Goal: Task Accomplishment & Management: Manage account settings

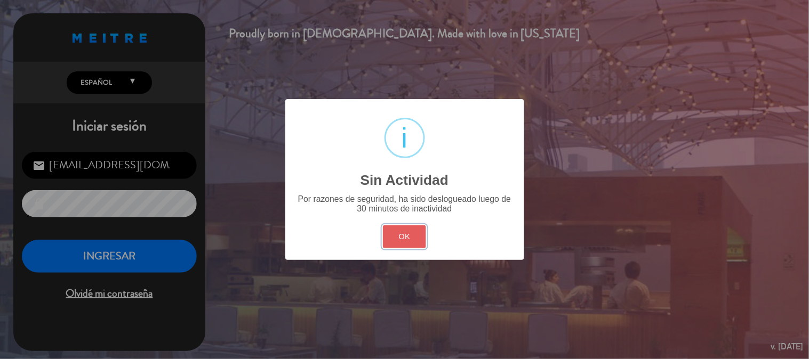
click at [399, 242] on button "OK" at bounding box center [404, 237] width 43 height 23
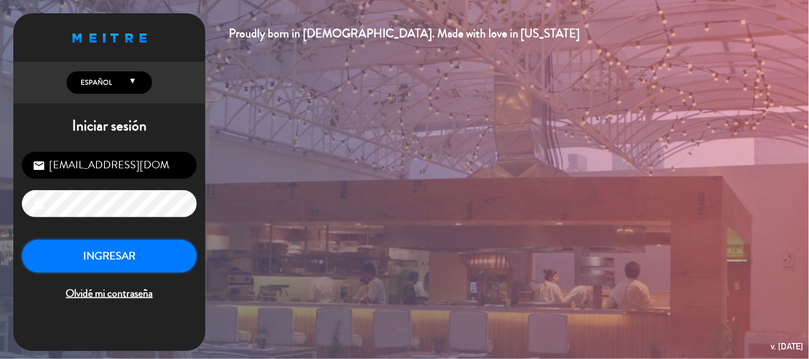
click at [150, 254] on button "INGRESAR" at bounding box center [109, 257] width 175 height 34
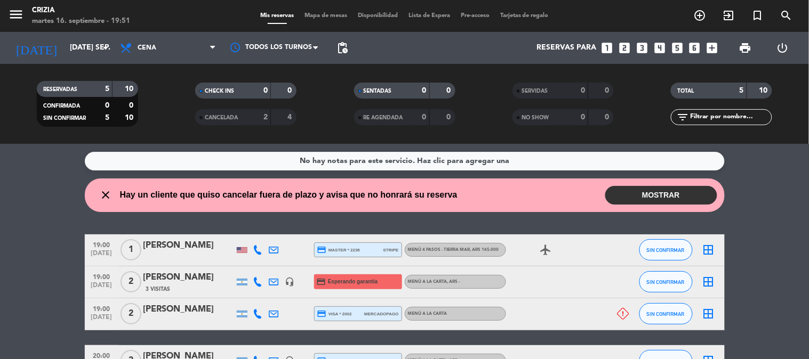
scroll to position [59, 0]
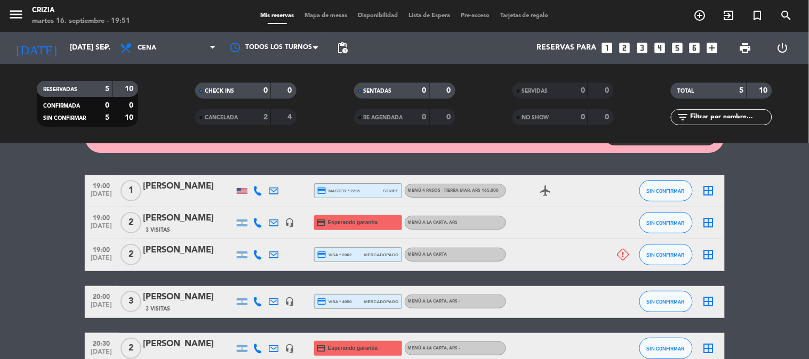
click at [776, 235] on bookings-row "19:00 [DATE] 1 [PERSON_NAME] credit_card master * 2236 stripe MENÚ 4 PASOS - TI…" at bounding box center [404, 270] width 809 height 190
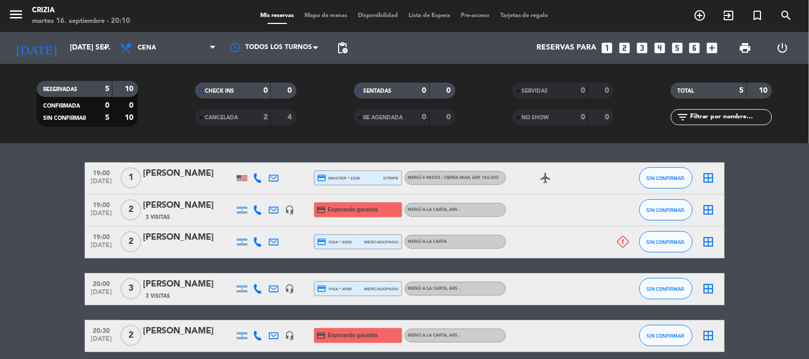
scroll to position [0, 0]
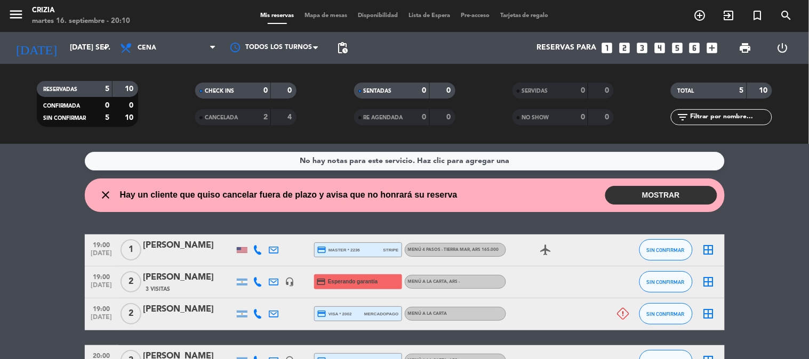
click at [700, 193] on button "MOSTRAR" at bounding box center [661, 195] width 112 height 19
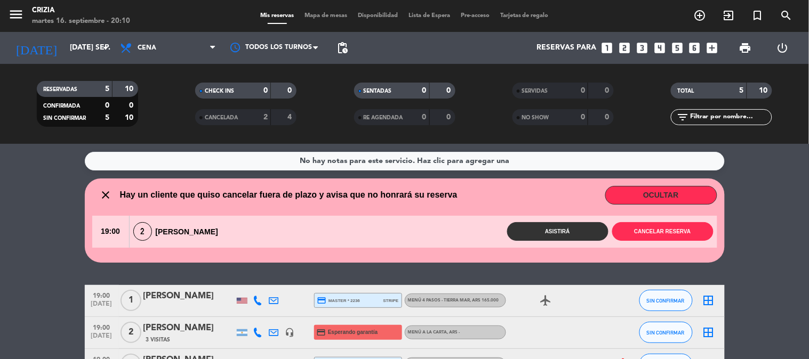
click at [700, 193] on button "OCULTAR" at bounding box center [661, 195] width 112 height 19
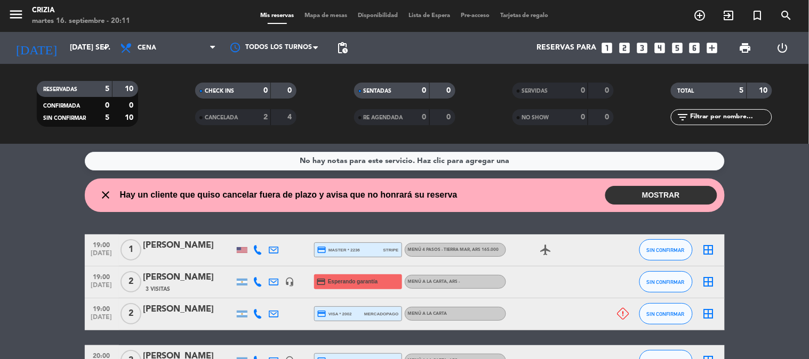
click at [774, 226] on div "No hay notas para este servicio. Haz clic para agregar una close Hay un cliente…" at bounding box center [404, 251] width 809 height 215
click at [779, 230] on div "No hay notas para este servicio. Haz clic para agregar una close Hay un cliente…" at bounding box center [404, 251] width 809 height 215
click at [86, 55] on input "[DATE] sep." at bounding box center [115, 47] width 101 height 19
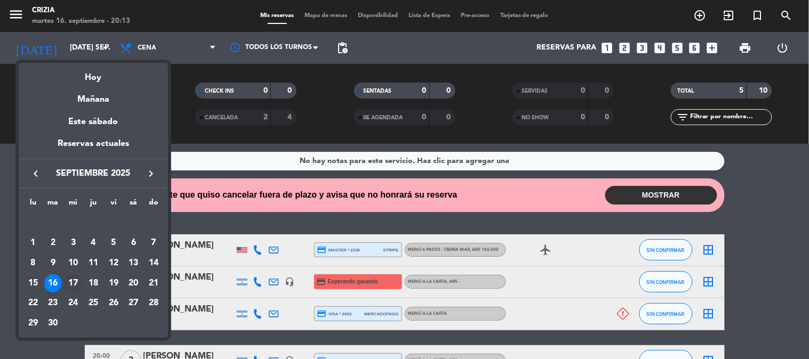
click at [73, 276] on div "17" at bounding box center [73, 284] width 18 height 18
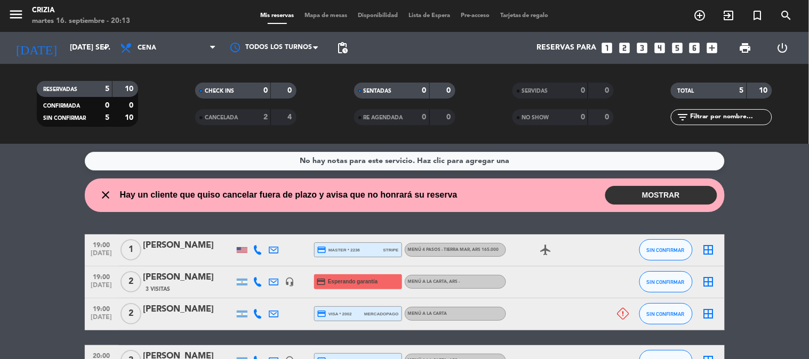
type input "mié. [DATE]"
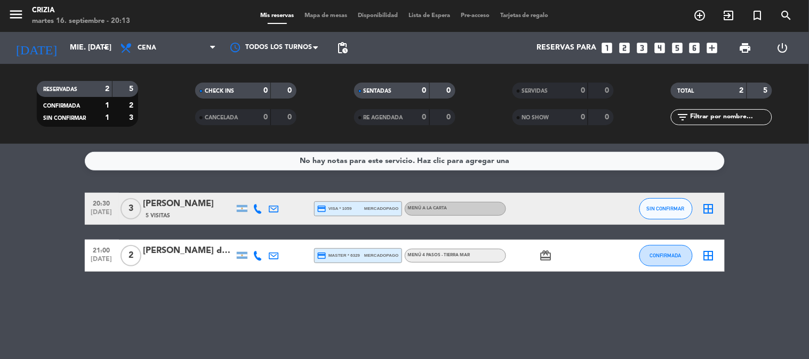
click at [452, 257] on span "MENÚ 4 PASOS - TIERRA MAR" at bounding box center [439, 255] width 62 height 4
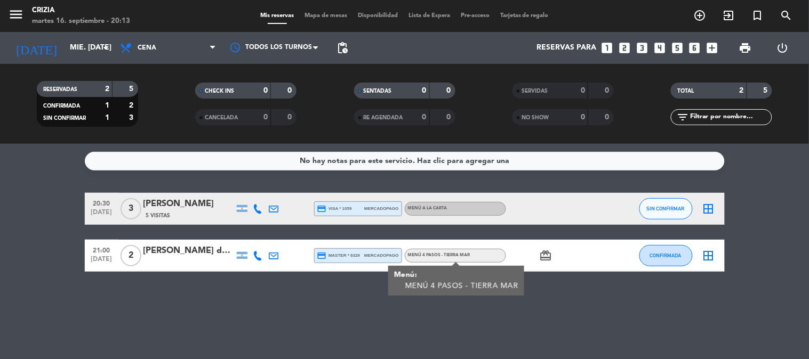
click at [445, 326] on div "No hay notas para este servicio. Haz clic para agregar una 20:30 [DATE] 3 [PERS…" at bounding box center [404, 251] width 809 height 215
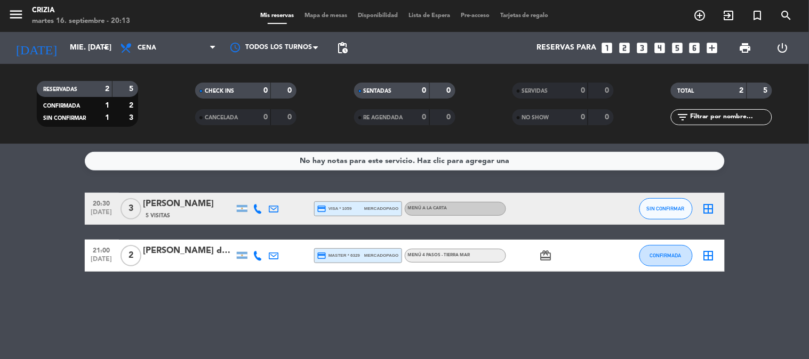
click at [549, 255] on icon "card_giftcard" at bounding box center [546, 256] width 13 height 13
click at [791, 234] on bookings-row "20:30 [DATE] 3 [PERSON_NAME] 5 Visitas credit_card visa * 1059 mercadopago MENÚ…" at bounding box center [404, 232] width 809 height 79
click at [541, 255] on icon "card_giftcard" at bounding box center [546, 256] width 13 height 13
click at [685, 299] on div "No hay notas para este servicio. Haz clic para agregar una 20:30 [DATE] 3 [PERS…" at bounding box center [404, 251] width 809 height 215
click at [744, 217] on bookings-row "20:30 [DATE] 3 [PERSON_NAME] 5 Visitas credit_card visa * 1059 mercadopago MENÚ…" at bounding box center [404, 232] width 809 height 79
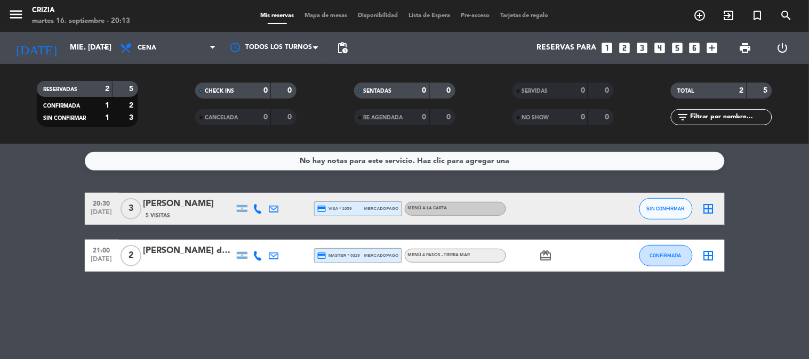
click at [519, 18] on span "Tarjetas de regalo" at bounding box center [524, 16] width 59 height 6
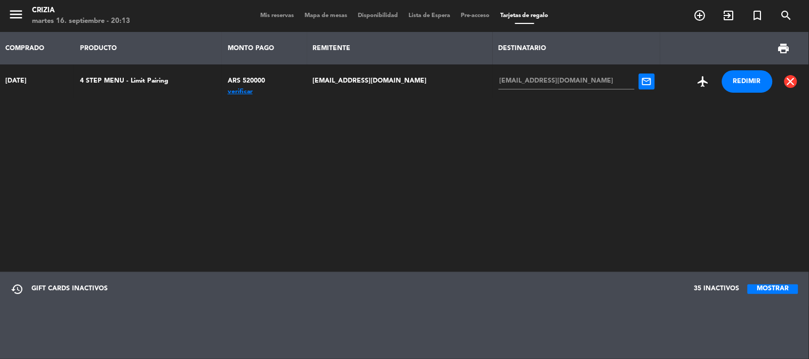
click at [265, 18] on span "Mis reservas" at bounding box center [277, 16] width 44 height 6
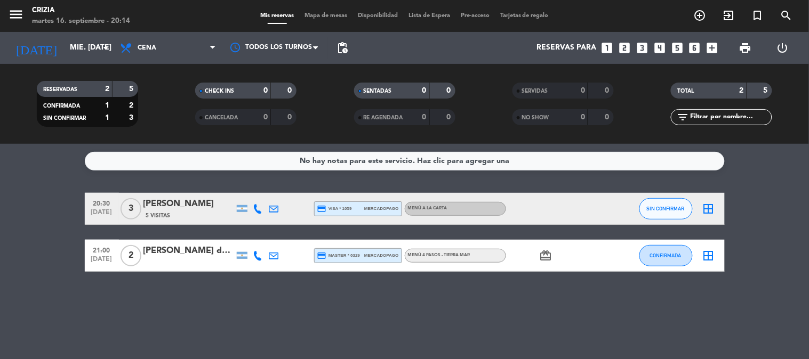
click at [33, 209] on bookings-row "20:30 [DATE] 3 [PERSON_NAME] 5 Visitas credit_card visa * 1059 mercadopago MENÚ…" at bounding box center [404, 232] width 809 height 79
click at [208, 294] on div "No hay notas para este servicio. Haz clic para agregar una 20:30 [DATE] 3 [PERS…" at bounding box center [404, 251] width 809 height 215
click at [93, 50] on input "mié. [DATE]" at bounding box center [115, 47] width 101 height 19
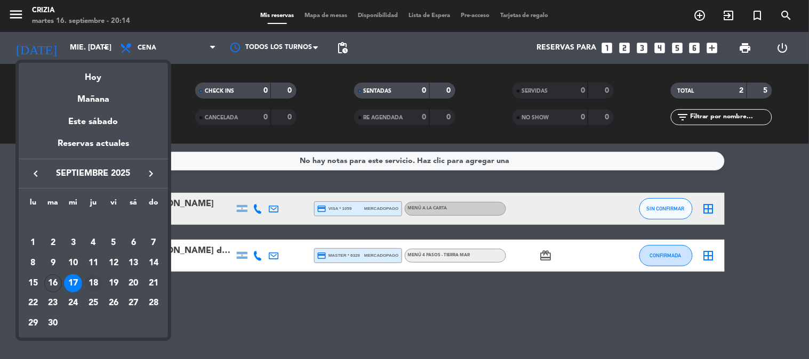
click at [90, 285] on div "18" at bounding box center [93, 284] width 18 height 18
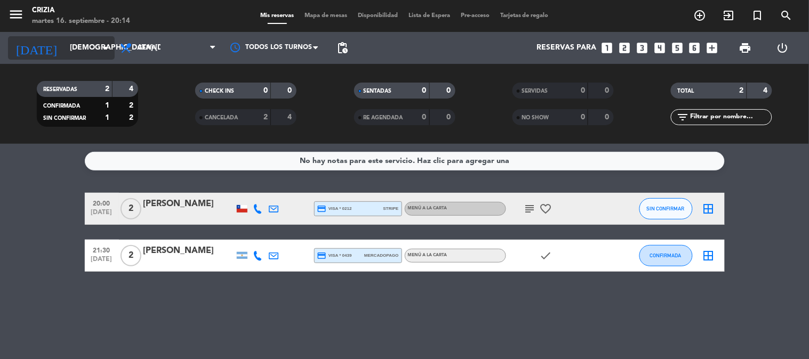
click at [77, 42] on input "[DEMOGRAPHIC_DATA] [DATE]" at bounding box center [115, 47] width 101 height 19
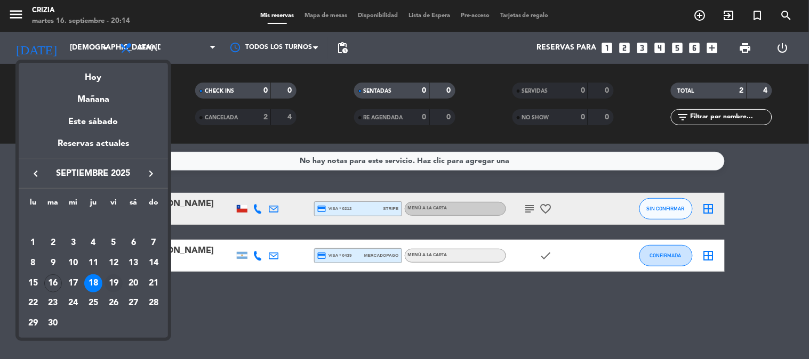
click at [118, 281] on div "19" at bounding box center [114, 284] width 18 height 18
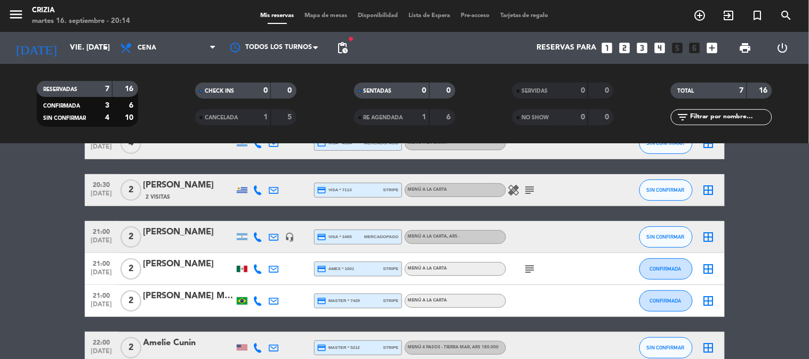
scroll to position [118, 0]
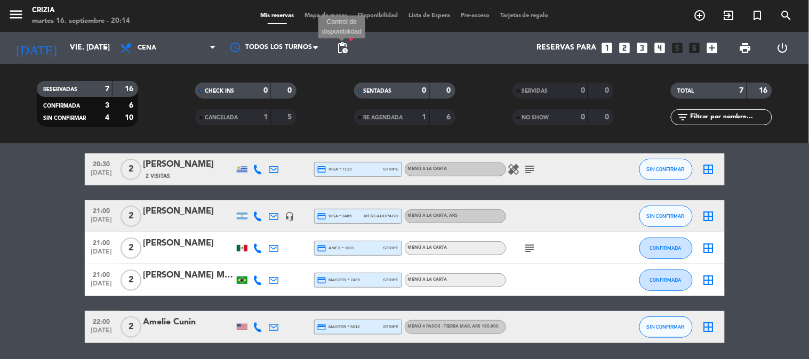
click at [347, 44] on span "pending_actions" at bounding box center [342, 48] width 13 height 13
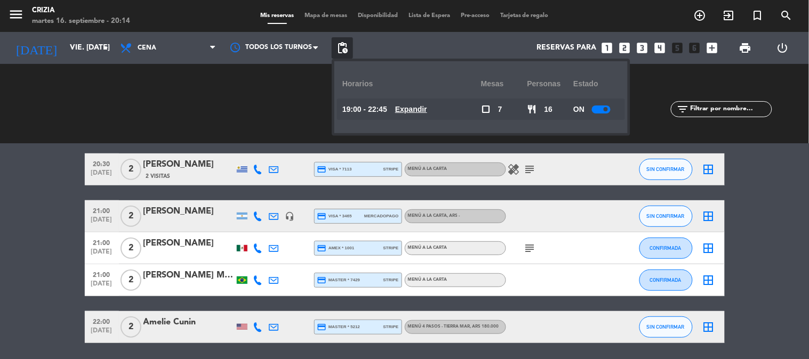
click at [427, 103] on span "Expandir" at bounding box center [411, 109] width 32 height 12
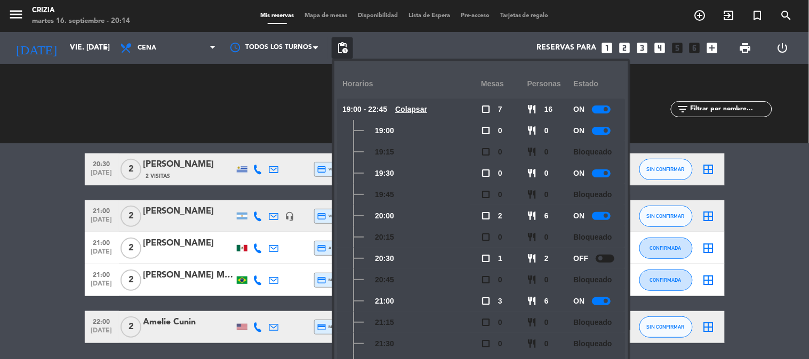
click at [605, 302] on span at bounding box center [606, 301] width 4 height 4
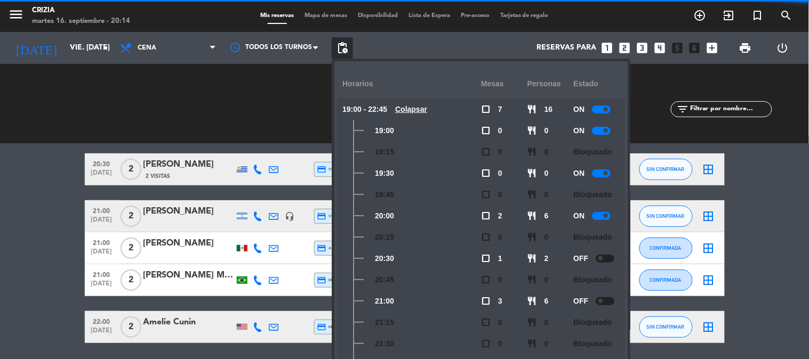
click at [785, 258] on bookings-row "20:00 [DATE] 2 [PERSON_NAME] credit_card visa * 7995 stripe MENÚ 4 PASOS - TIER…" at bounding box center [404, 209] width 809 height 269
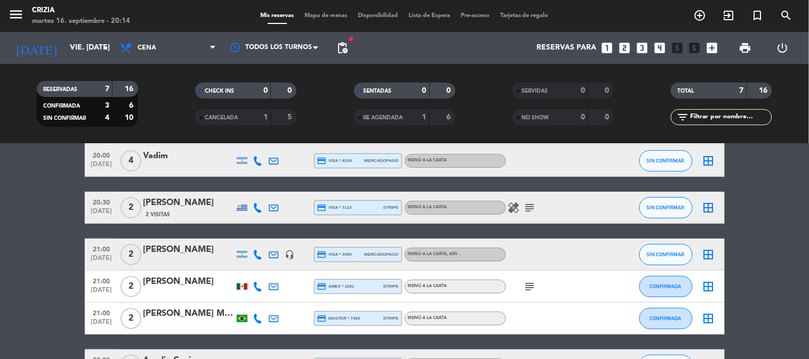
scroll to position [59, 0]
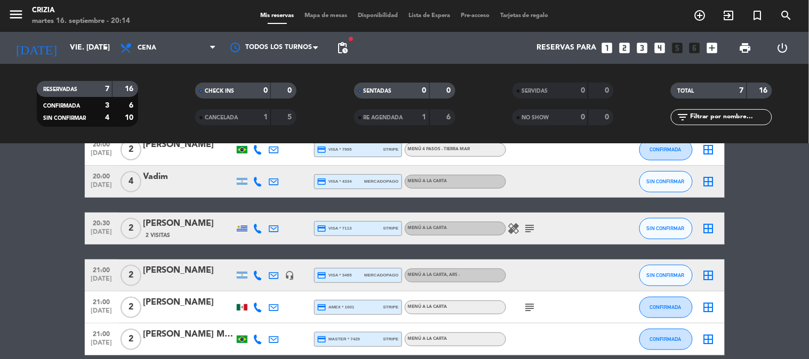
click at [348, 44] on span "pending_actions" at bounding box center [342, 48] width 13 height 13
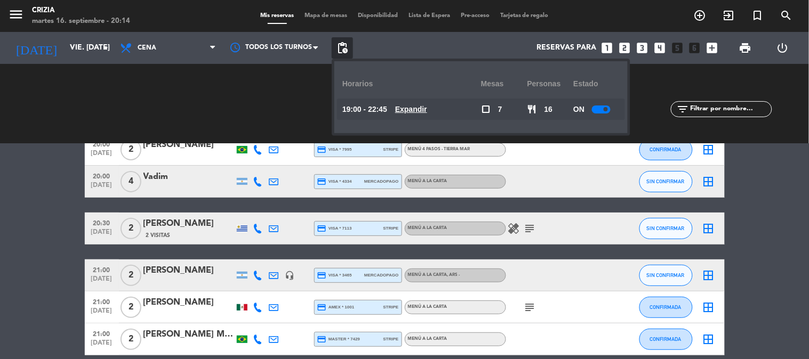
click at [427, 107] on u "Expandir" at bounding box center [411, 109] width 32 height 9
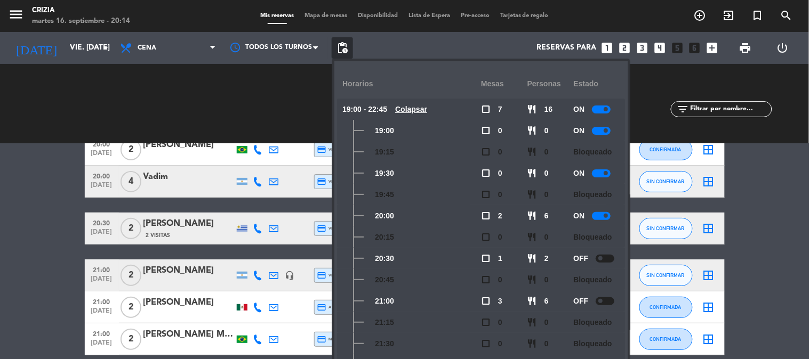
click at [611, 253] on div "OFF" at bounding box center [596, 258] width 46 height 21
click at [612, 255] on small-switch at bounding box center [605, 259] width 19 height 8
click at [606, 257] on div at bounding box center [605, 259] width 19 height 8
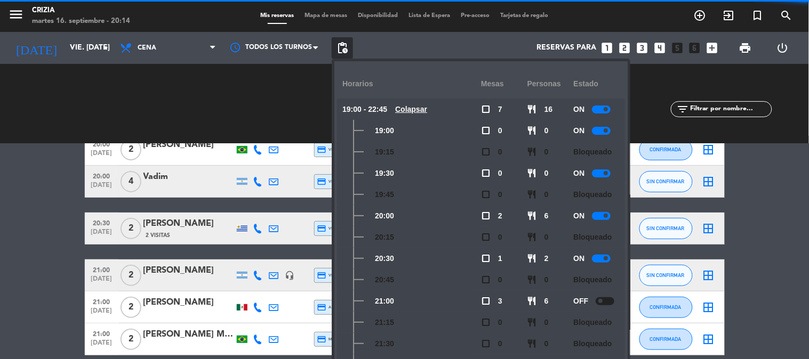
click at [769, 275] on bookings-row "20:00 [DATE] 2 [PERSON_NAME] credit_card visa * 7995 stripe MENÚ 4 PASOS - TIER…" at bounding box center [404, 268] width 809 height 269
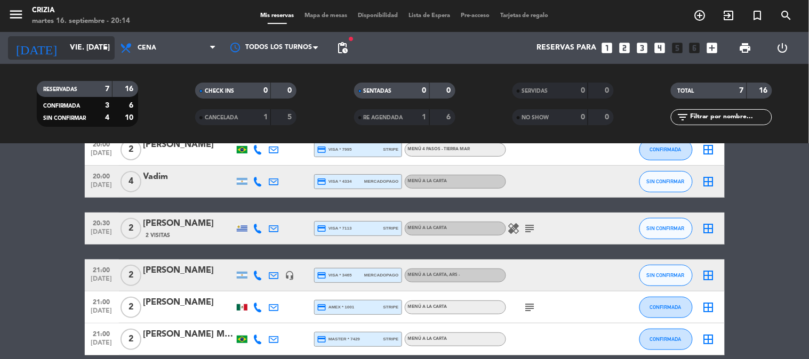
click at [65, 50] on input "vie. [DATE]" at bounding box center [115, 47] width 101 height 19
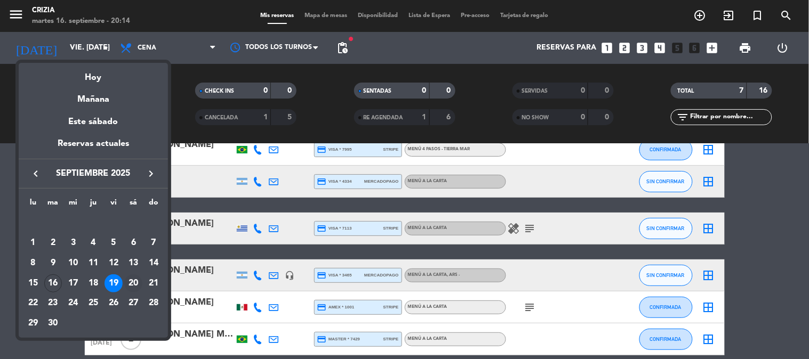
click at [135, 278] on div "20" at bounding box center [133, 284] width 18 height 18
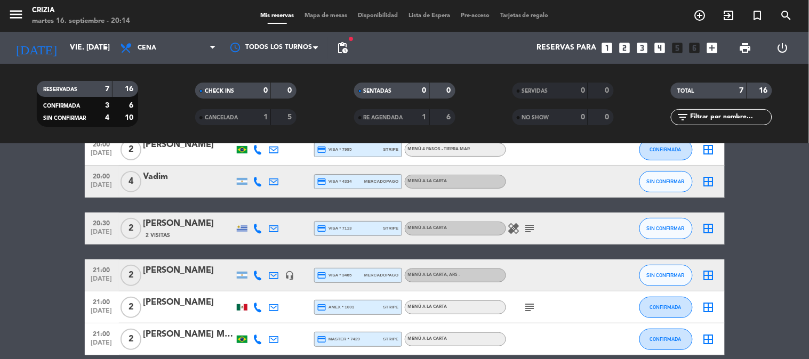
type input "sáb. [DATE]"
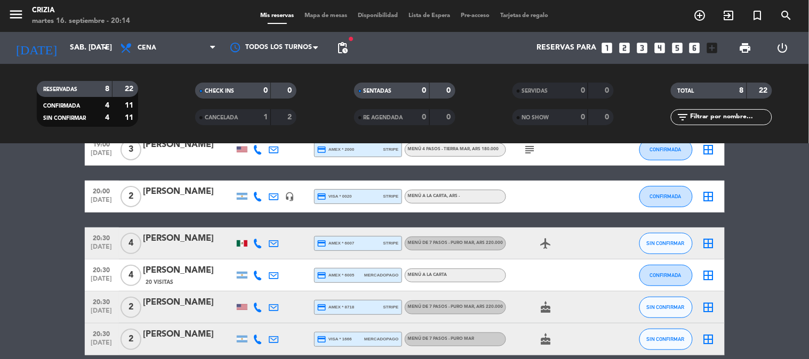
click at [347, 47] on span "pending_actions" at bounding box center [342, 48] width 13 height 13
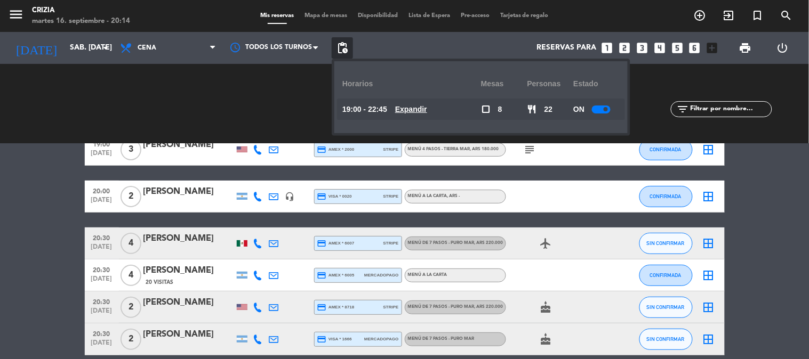
click at [423, 109] on u "Expandir" at bounding box center [411, 109] width 32 height 9
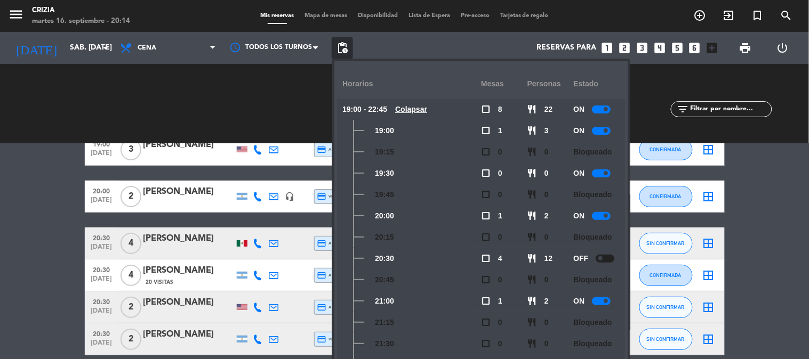
click at [725, 268] on bookings-row "19:00 [DATE] 3 [PERSON_NAME] Potsdam credit_card amex * 2000 stripe MENÚ 4 PASO…" at bounding box center [404, 292] width 809 height 316
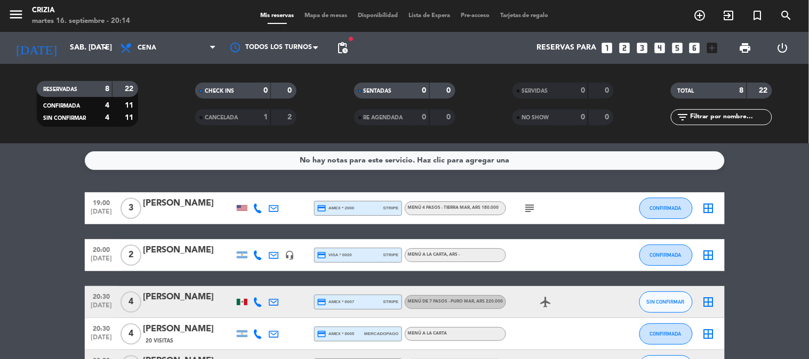
scroll to position [0, 0]
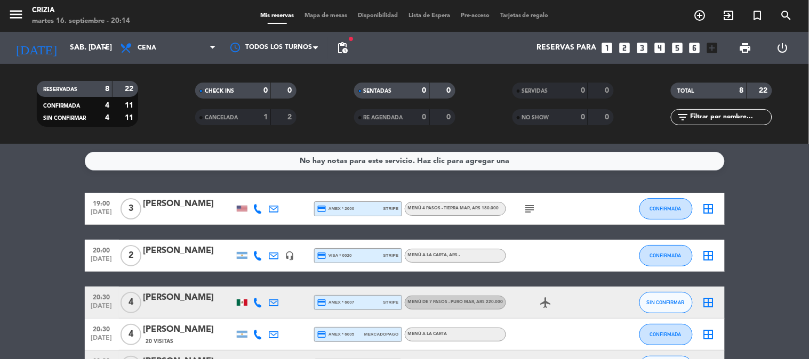
click at [429, 203] on div "MENÚ 4 PASOS - TIERRA MAR , ARS 180.000" at bounding box center [455, 209] width 101 height 14
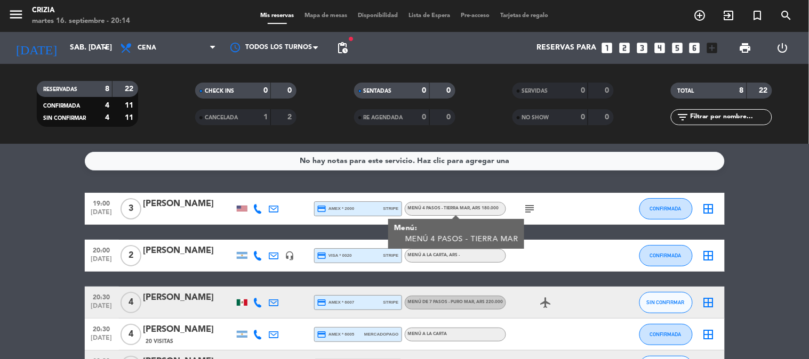
click at [763, 237] on bookings-row "19:00 [DATE] 3 [PERSON_NAME] credit_card amex * 2000 stripe MENÚ 4 PASOS - TIER…" at bounding box center [404, 351] width 809 height 316
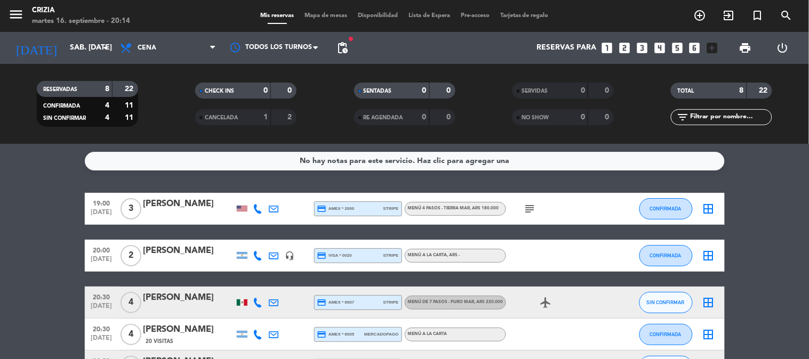
click at [493, 297] on div "MENÚ DE 7 PASOS - PURO MAR , ARS 220.000" at bounding box center [455, 303] width 101 height 14
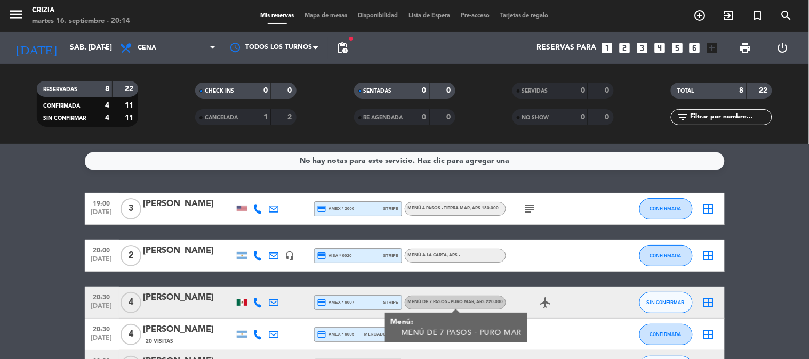
drag, startPoint x: 794, startPoint y: 261, endPoint x: 454, endPoint y: 205, distance: 343.9
click at [793, 261] on bookings-row "19:00 [DATE] 3 [PERSON_NAME] Potsdam credit_card amex * 2000 stripe MENÚ 4 PASO…" at bounding box center [404, 351] width 809 height 316
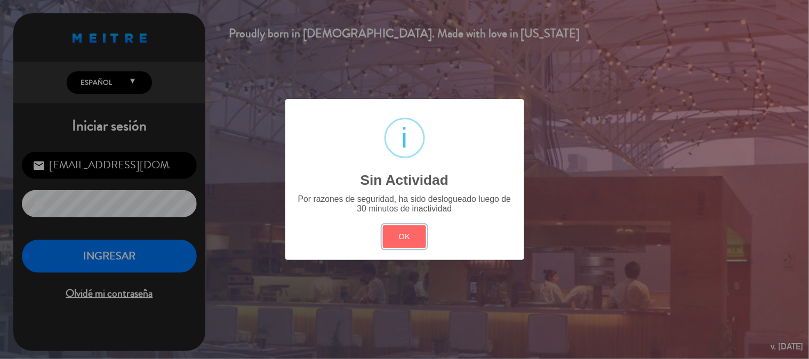
drag, startPoint x: 391, startPoint y: 246, endPoint x: 377, endPoint y: 247, distance: 14.4
click at [391, 246] on button "OK" at bounding box center [404, 237] width 43 height 23
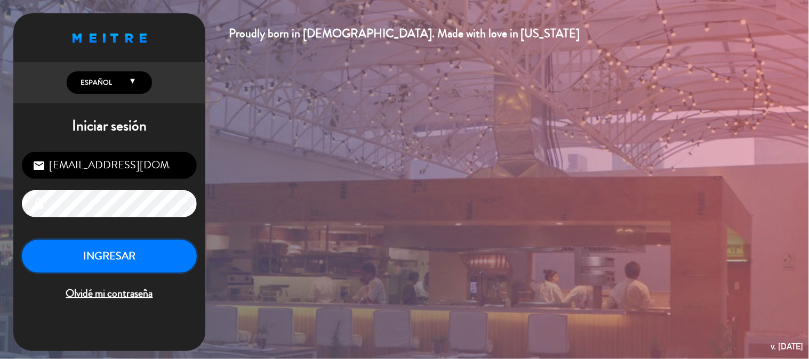
click at [145, 267] on button "INGRESAR" at bounding box center [109, 257] width 175 height 34
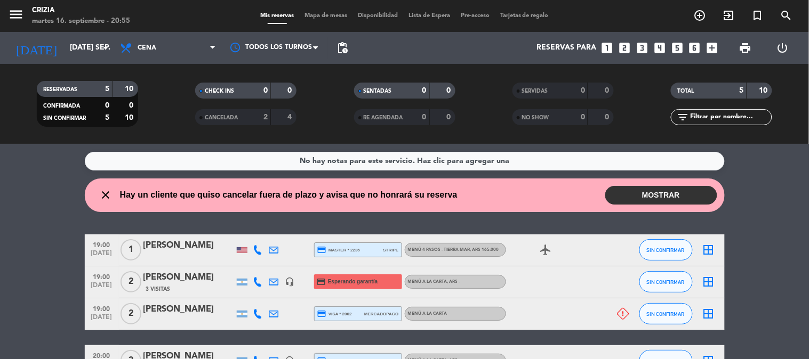
click at [694, 190] on button "MOSTRAR" at bounding box center [661, 195] width 112 height 19
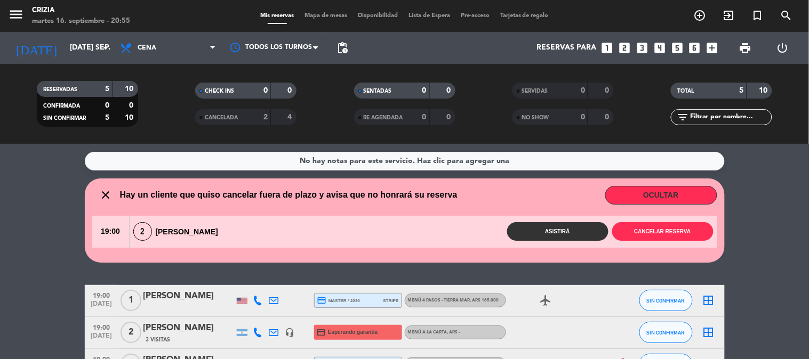
click at [694, 190] on button "OCULTAR" at bounding box center [661, 195] width 112 height 19
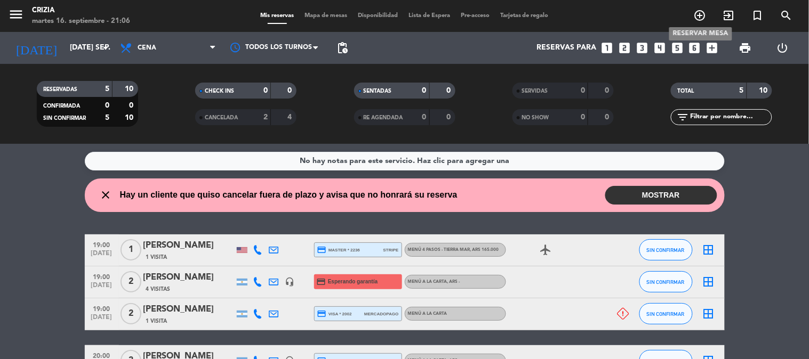
click at [701, 11] on icon "add_circle_outline" at bounding box center [700, 15] width 13 height 13
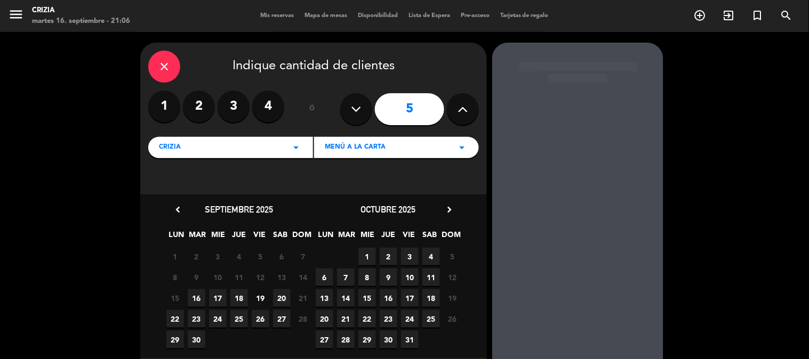
click at [273, 103] on label "4" at bounding box center [268, 107] width 32 height 32
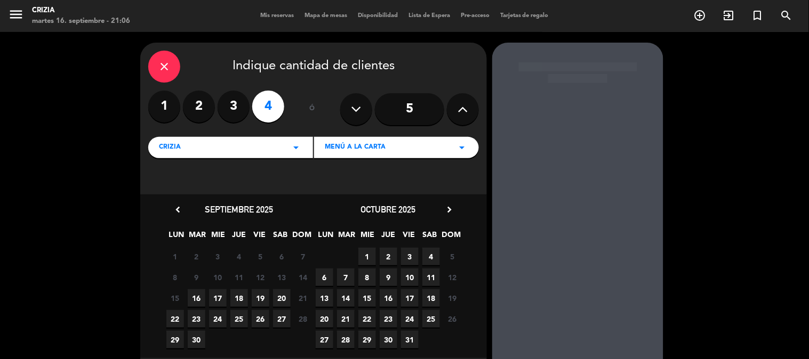
click at [262, 297] on span "19" at bounding box center [261, 299] width 18 height 18
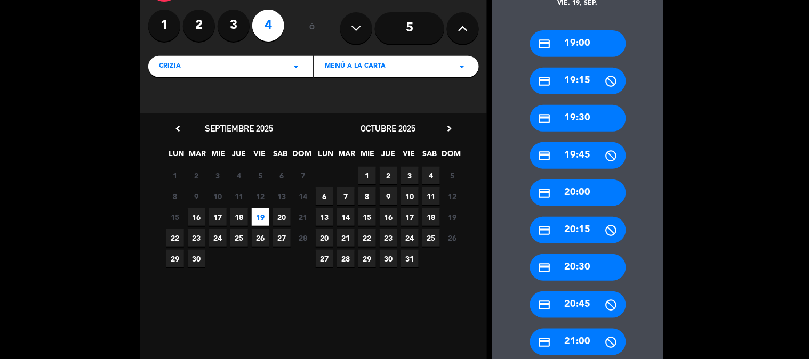
scroll to position [102, 0]
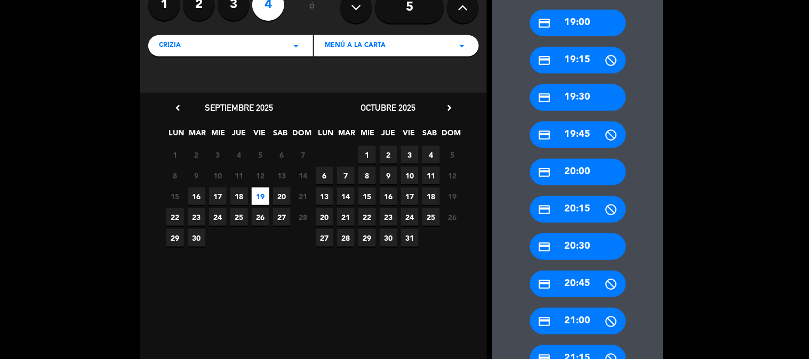
click at [561, 323] on div "credit_card 21:00" at bounding box center [578, 321] width 96 height 27
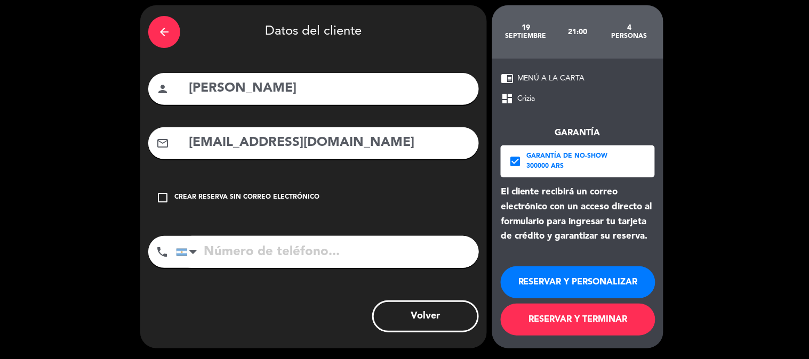
scroll to position [37, 0]
click at [302, 84] on input "[PERSON_NAME]" at bounding box center [329, 89] width 283 height 22
type input "[PERSON_NAME]"
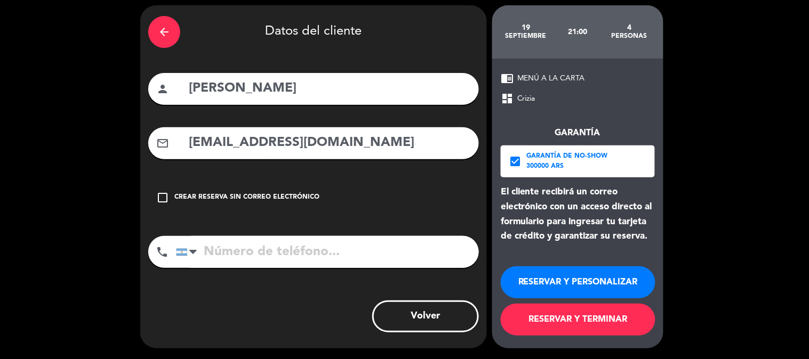
click at [310, 147] on input "[EMAIL_ADDRESS][DOMAIN_NAME]" at bounding box center [329, 143] width 283 height 22
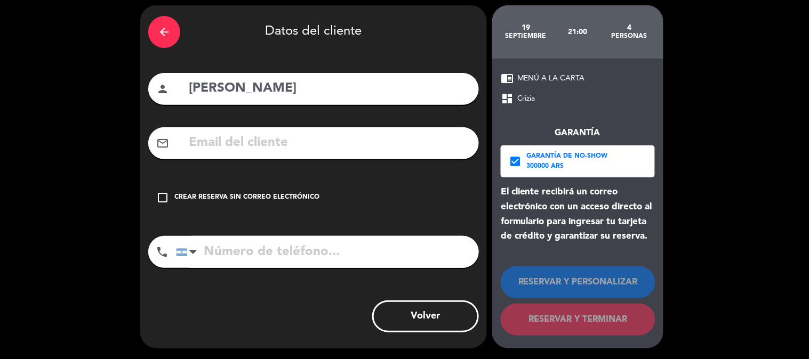
click at [516, 161] on icon "check_box" at bounding box center [515, 161] width 13 height 13
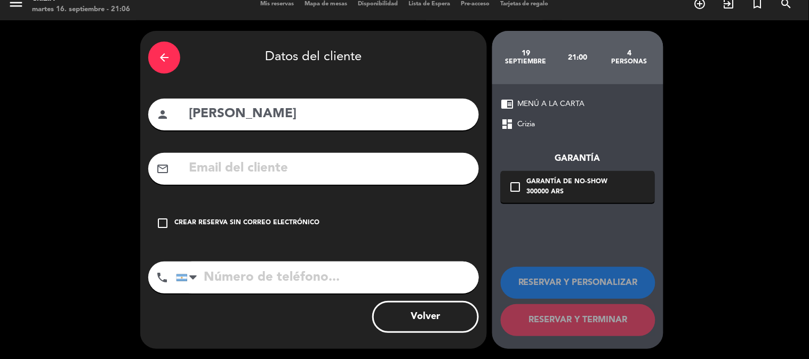
click at [158, 220] on icon "check_box_outline_blank" at bounding box center [162, 223] width 13 height 13
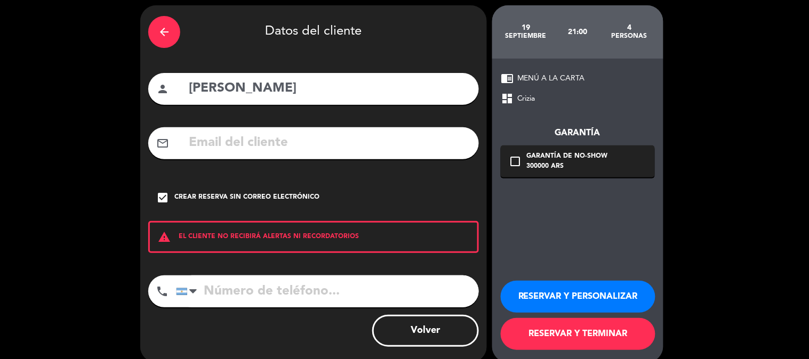
click at [260, 290] on input "tel" at bounding box center [327, 292] width 303 height 32
paste input "[PHONE_NUMBER]"
click at [277, 289] on input "[PHONE_NUMBER]" at bounding box center [327, 292] width 303 height 32
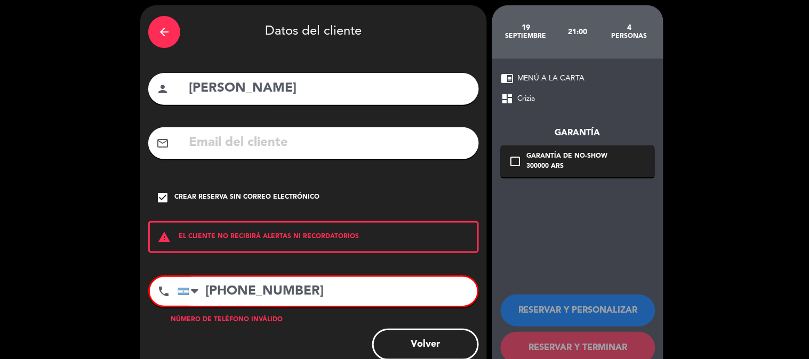
click at [332, 300] on input "[PHONE_NUMBER]" at bounding box center [328, 291] width 300 height 29
paste input "14 19-"
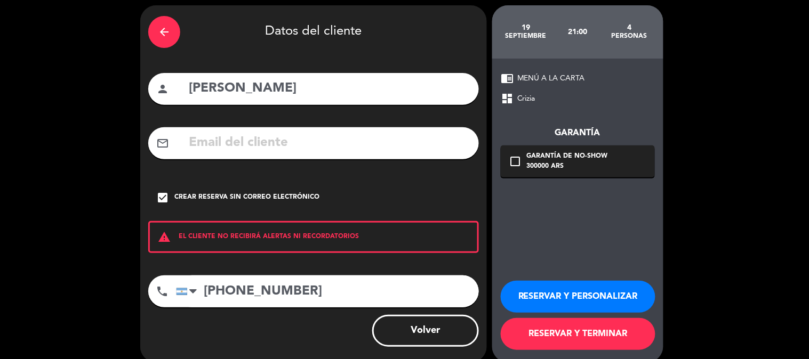
type input "[PHONE_NUMBER]"
click at [571, 338] on button "RESERVAR Y TERMINAR" at bounding box center [578, 334] width 155 height 32
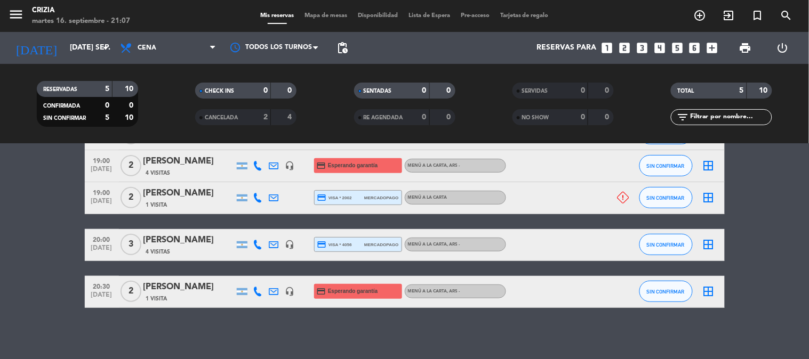
scroll to position [118, 0]
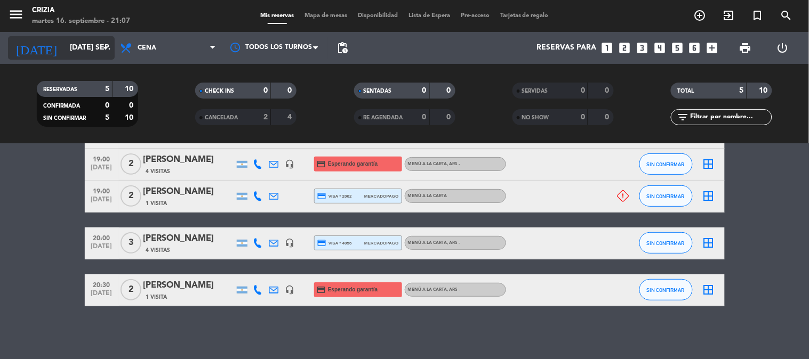
click at [65, 39] on input "[DATE] sep." at bounding box center [115, 47] width 101 height 19
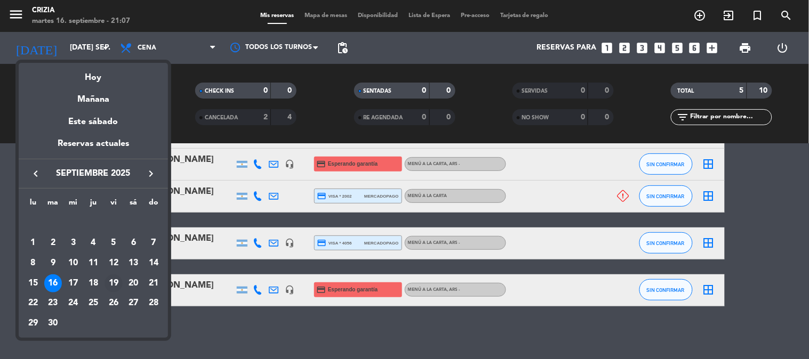
click at [113, 283] on div "19" at bounding box center [114, 284] width 18 height 18
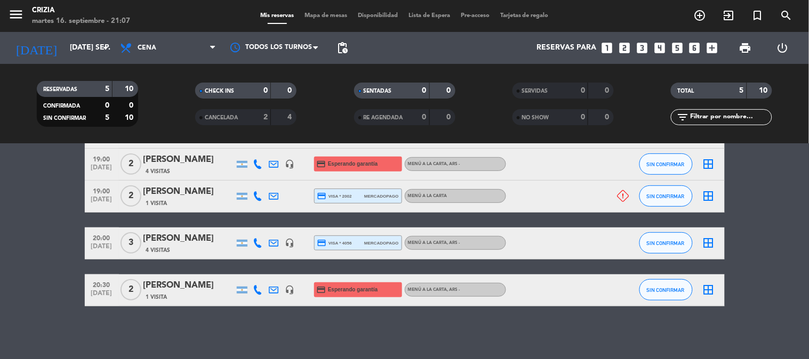
type input "vie. [DATE]"
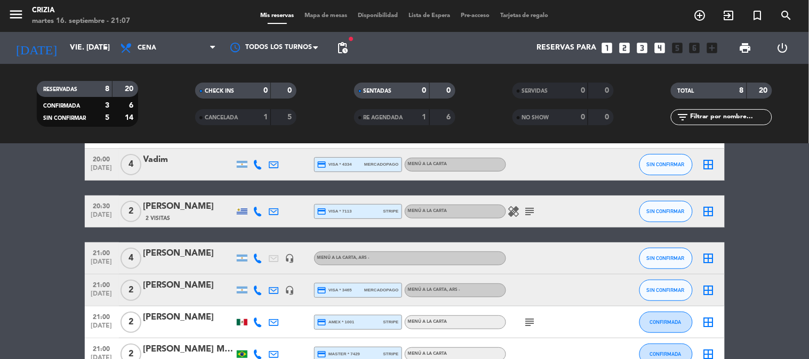
scroll to position [135, 0]
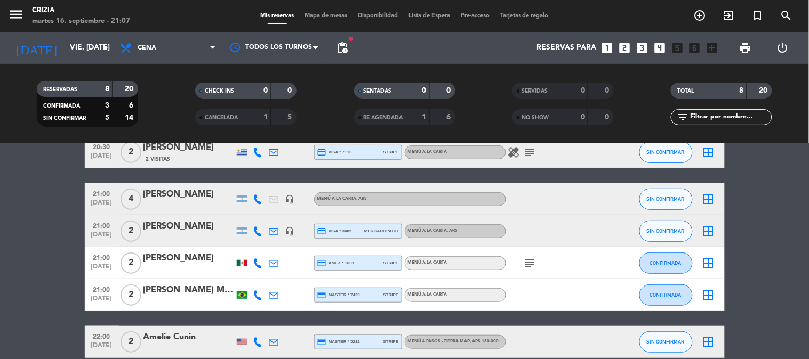
click at [204, 193] on div "[PERSON_NAME]" at bounding box center [188, 195] width 91 height 14
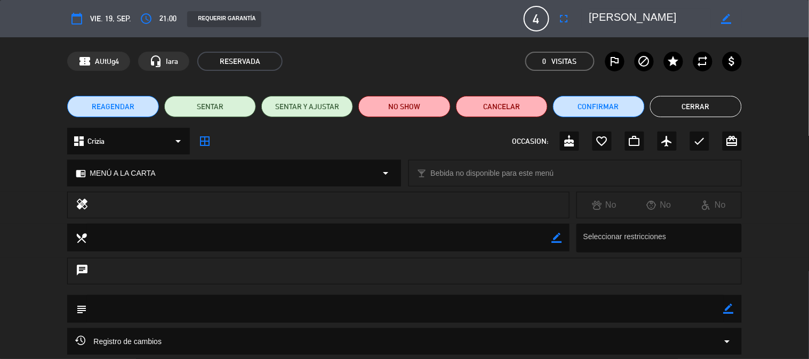
click at [727, 19] on icon "border_color" at bounding box center [726, 19] width 10 height 10
type textarea "[PERSON_NAME] ZUCARDI"
click at [724, 18] on icon at bounding box center [726, 19] width 10 height 10
click at [673, 101] on button "Cerrar" at bounding box center [696, 106] width 92 height 21
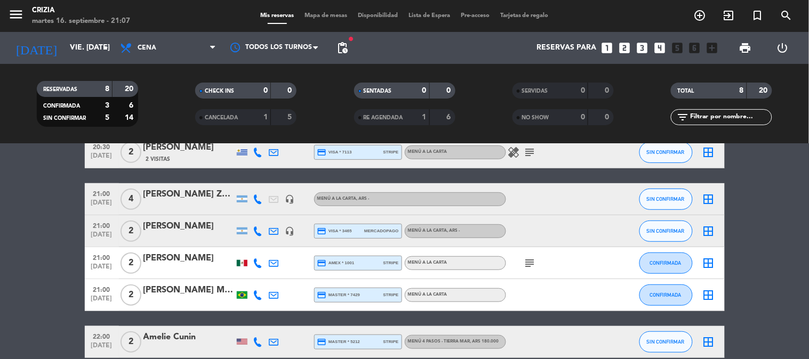
click at [214, 197] on div "[PERSON_NAME] ZUCARDI" at bounding box center [188, 195] width 91 height 14
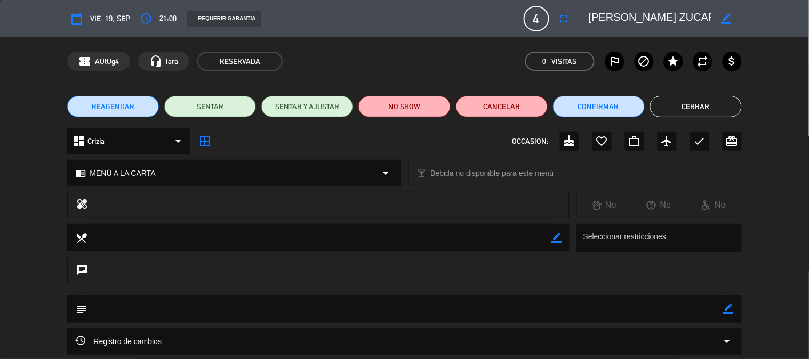
click at [729, 19] on icon "border_color" at bounding box center [726, 19] width 10 height 10
click at [679, 12] on textarea at bounding box center [650, 18] width 122 height 19
type textarea "[PERSON_NAME] ZUCCARDI"
click at [696, 106] on button "Cerrar" at bounding box center [696, 106] width 92 height 21
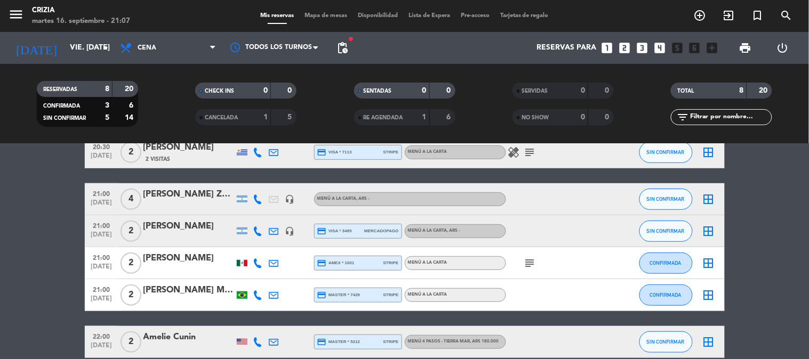
click at [217, 196] on div "[PERSON_NAME] ZUCARDI" at bounding box center [188, 195] width 91 height 14
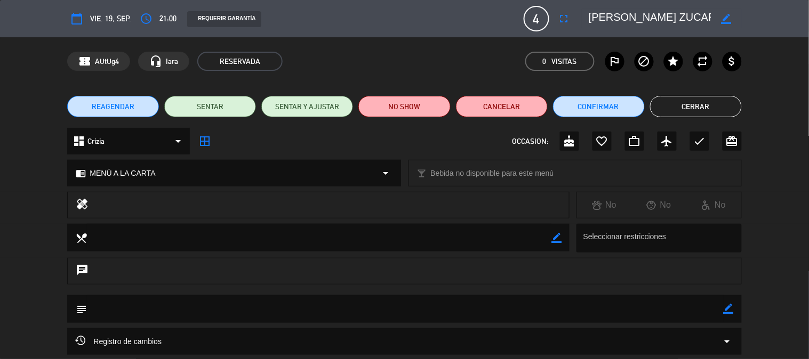
click at [727, 14] on icon "border_color" at bounding box center [726, 19] width 10 height 10
click at [671, 18] on textarea at bounding box center [650, 18] width 122 height 19
type textarea "[PERSON_NAME] ZUCCARDI"
click at [724, 16] on icon at bounding box center [726, 19] width 10 height 10
click at [686, 105] on button "Cerrar" at bounding box center [696, 106] width 92 height 21
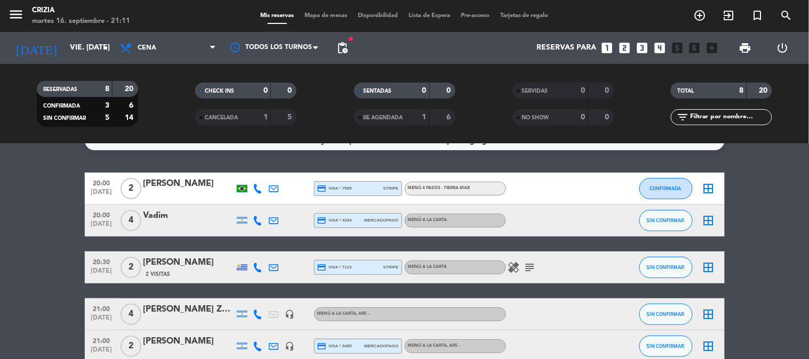
scroll to position [9, 0]
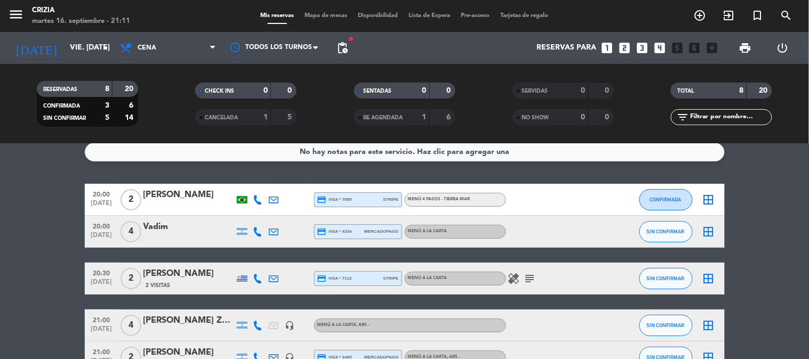
click at [791, 270] on bookings-row "20:00 [DATE] 2 [PERSON_NAME] credit_card visa * 7995 stripe MENÚ 4 PASOS - TIER…" at bounding box center [404, 334] width 809 height 301
click at [526, 281] on icon "subject" at bounding box center [530, 279] width 13 height 13
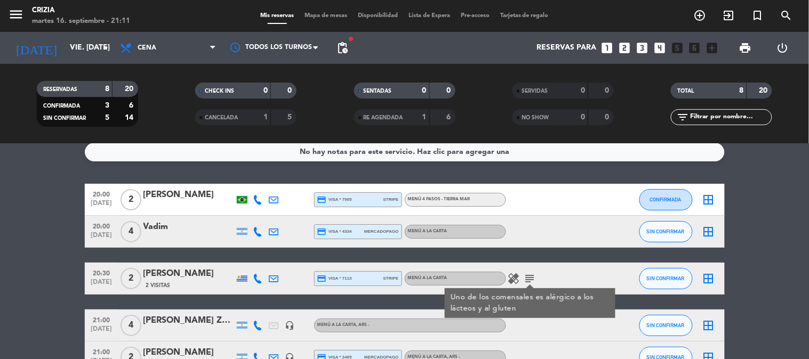
click at [514, 273] on icon "healing" at bounding box center [514, 279] width 13 height 13
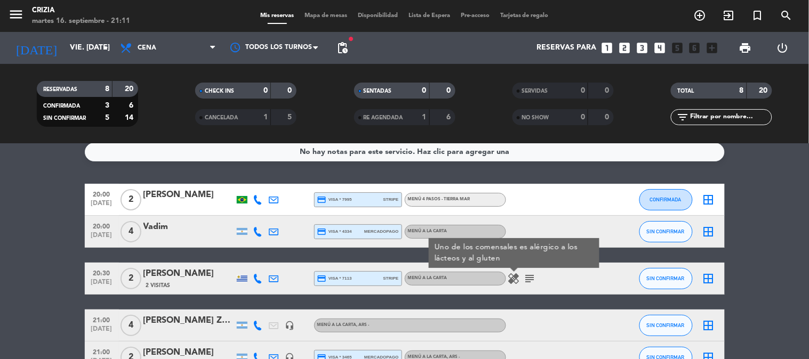
click at [767, 268] on bookings-row "20:00 [DATE] 2 [PERSON_NAME] credit_card visa * 7995 stripe MENÚ 4 PASOS - TIER…" at bounding box center [404, 334] width 809 height 301
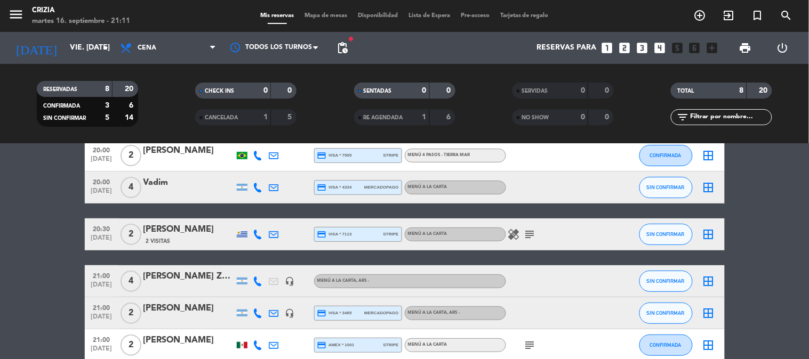
scroll to position [128, 0]
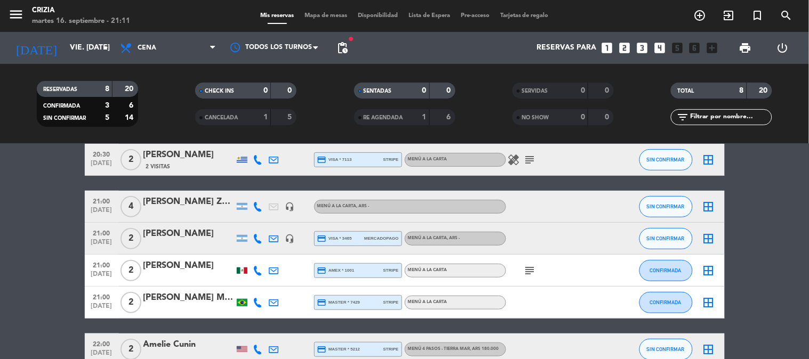
click at [531, 270] on icon "subject" at bounding box center [530, 271] width 13 height 13
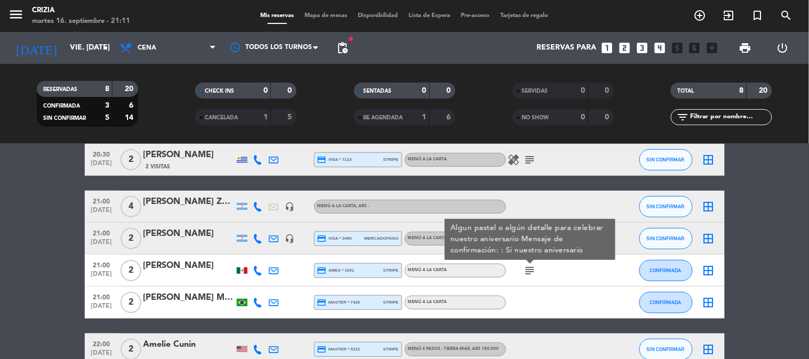
click at [192, 268] on div "[PERSON_NAME]" at bounding box center [188, 266] width 91 height 14
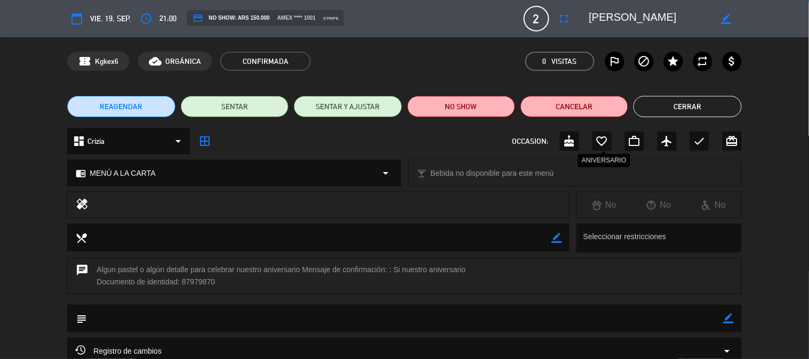
click at [604, 142] on icon "favorite_border" at bounding box center [602, 141] width 13 height 13
click at [701, 104] on button "Cerrar" at bounding box center [688, 106] width 108 height 21
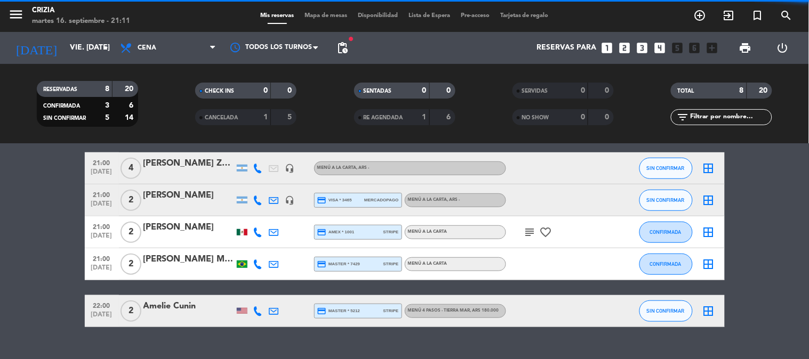
scroll to position [187, 0]
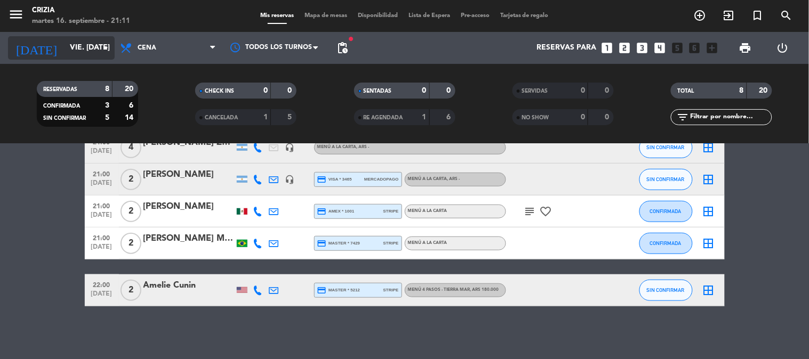
click at [81, 47] on input "vie. [DATE]" at bounding box center [115, 47] width 101 height 19
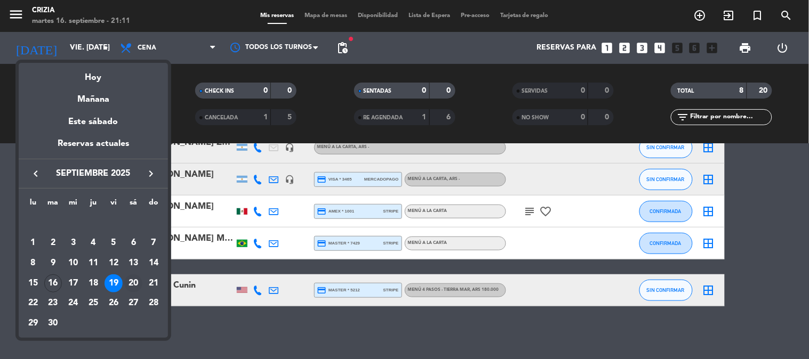
click at [134, 282] on div "20" at bounding box center [133, 284] width 18 height 18
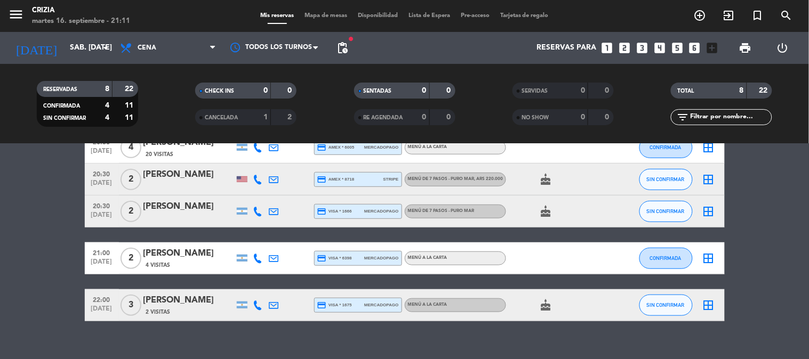
scroll to position [128, 0]
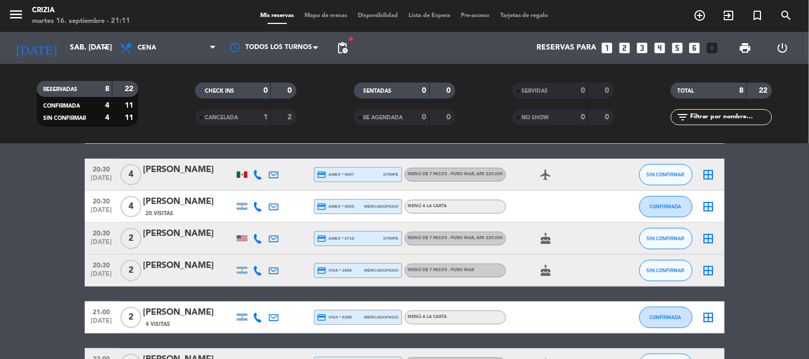
click at [489, 239] on span ", ARS 220.000" at bounding box center [489, 238] width 29 height 4
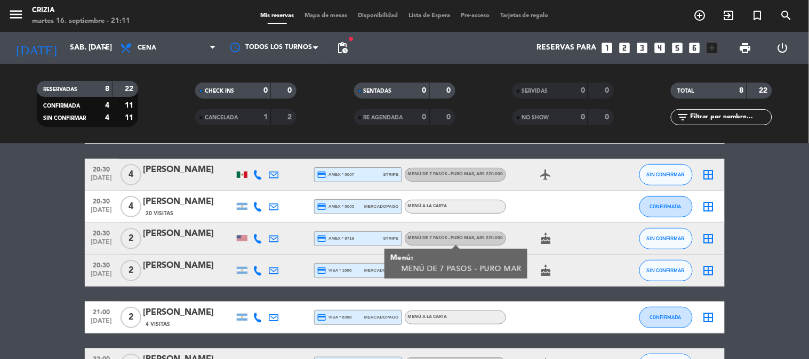
click at [460, 175] on span "MENÚ DE 7 PASOS - PURO MAR , ARS 220.000" at bounding box center [455, 174] width 95 height 4
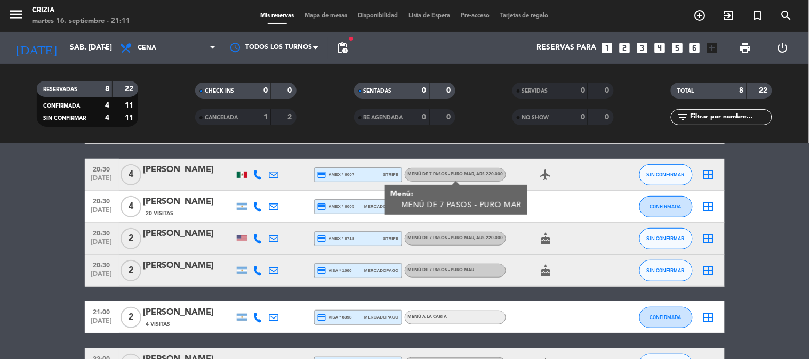
click at [465, 270] on span "MENÚ DE 7 PASOS - PURO MAR" at bounding box center [441, 270] width 67 height 4
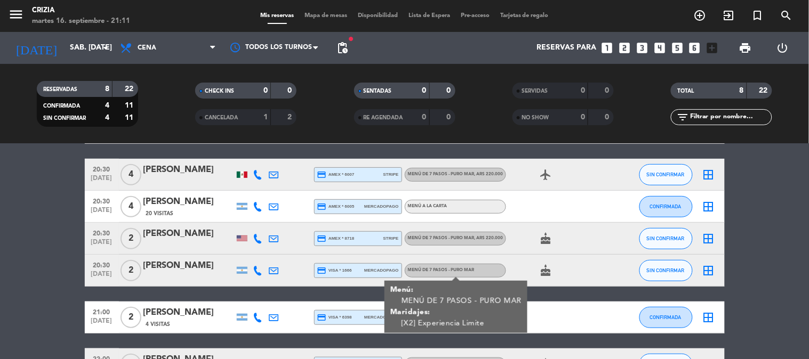
click at [726, 263] on bookings-row "19:00 [DATE] 3 [PERSON_NAME] Potsdam credit_card amex * 2000 stripe MENÚ 4 PASO…" at bounding box center [404, 223] width 809 height 316
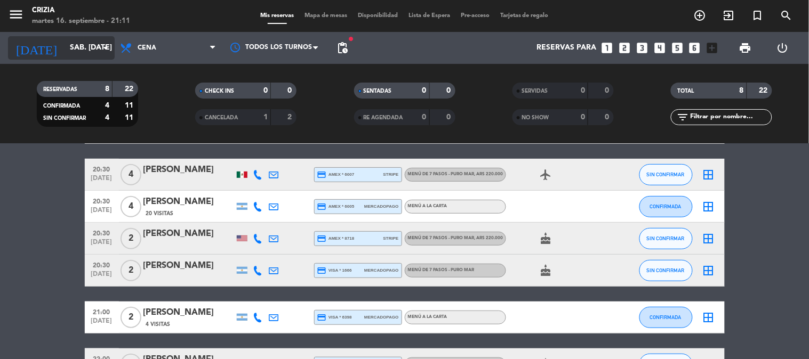
click at [66, 50] on input "sáb. [DATE]" at bounding box center [115, 47] width 101 height 19
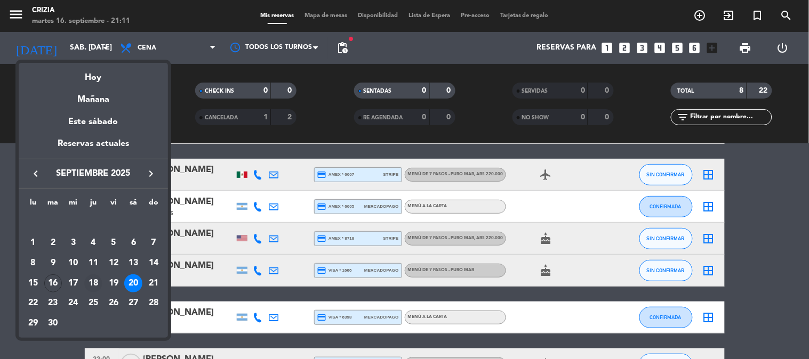
click at [99, 279] on div "18" at bounding box center [93, 284] width 18 height 18
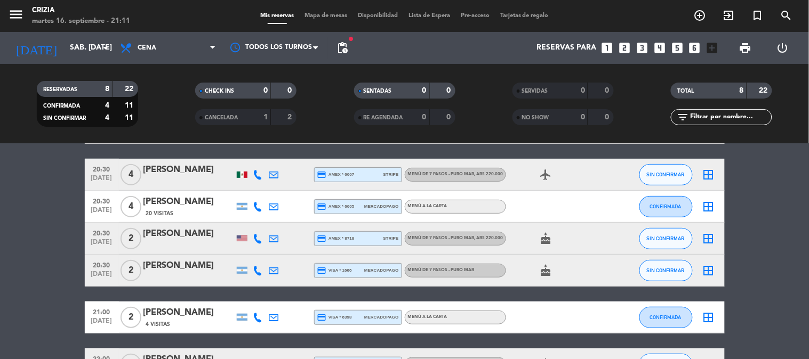
type input "[DEMOGRAPHIC_DATA] [DATE]"
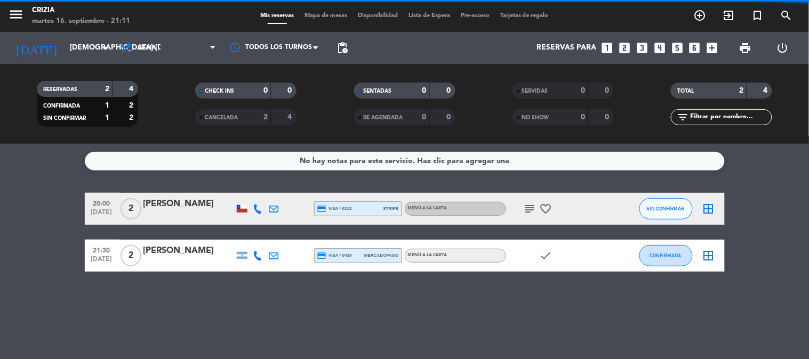
scroll to position [0, 0]
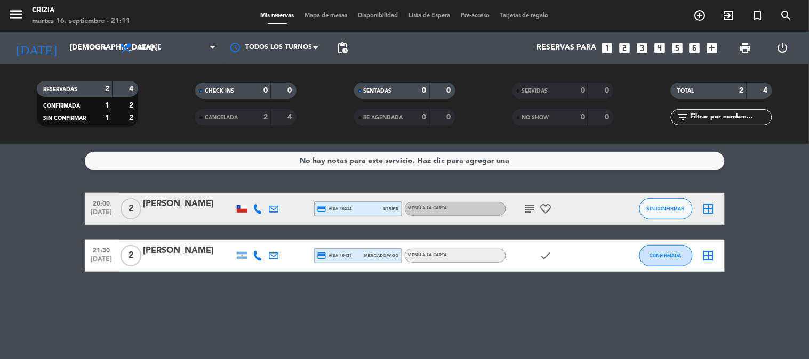
click at [531, 205] on icon "subject" at bounding box center [530, 209] width 13 height 13
click at [770, 227] on bookings-row "20:00 [DATE] 2 [PERSON_NAME] credit_card visa * 0212 stripe MENÚ A LA CARTA sub…" at bounding box center [404, 232] width 809 height 79
click at [383, 296] on div "No hay notas para este servicio. Haz clic para agregar una 20:00 [DATE] 2 [PERS…" at bounding box center [404, 251] width 809 height 215
click at [705, 10] on icon "add_circle_outline" at bounding box center [700, 15] width 13 height 13
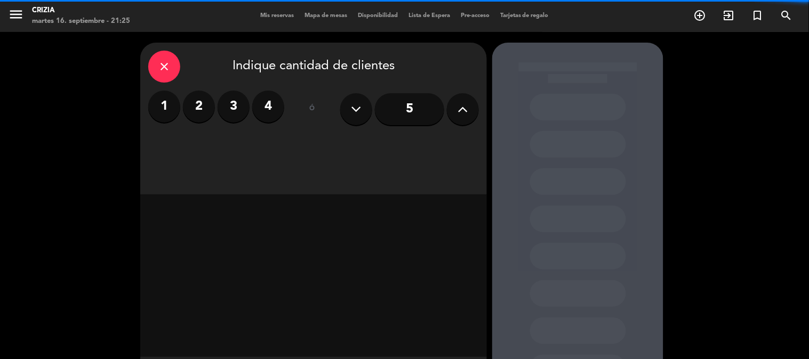
click at [204, 110] on label "2" at bounding box center [199, 107] width 32 height 32
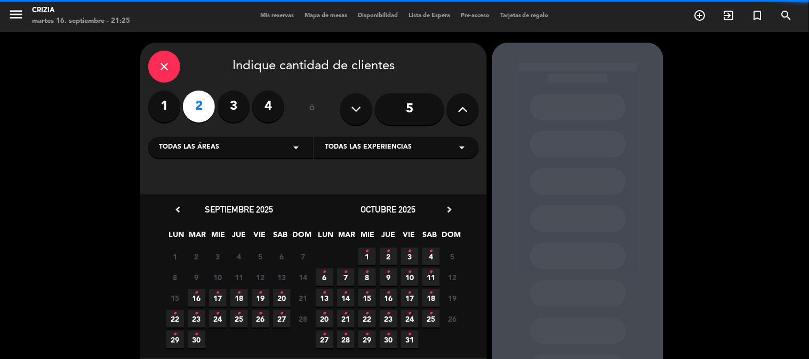
click at [358, 148] on span "Todas las experiencias" at bounding box center [368, 147] width 87 height 11
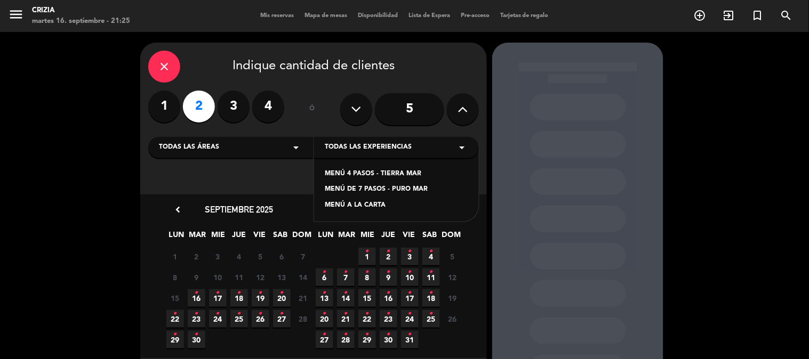
click at [366, 209] on div "MENÚ A LA CARTA" at bounding box center [396, 206] width 143 height 11
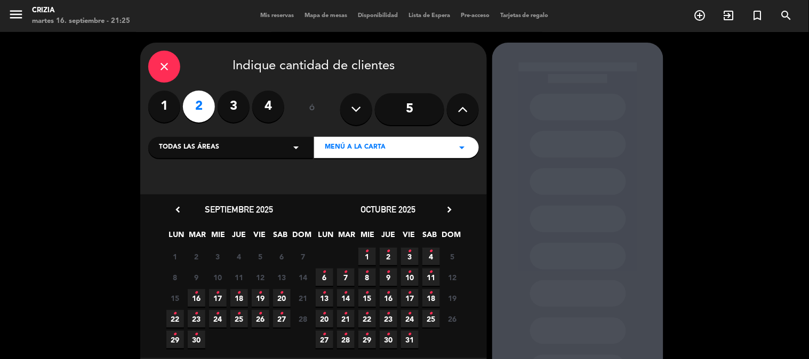
click at [278, 295] on span "20 •" at bounding box center [282, 299] width 18 height 18
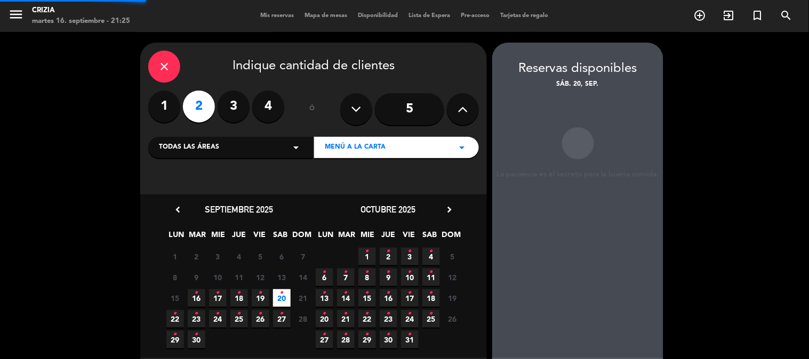
scroll to position [43, 0]
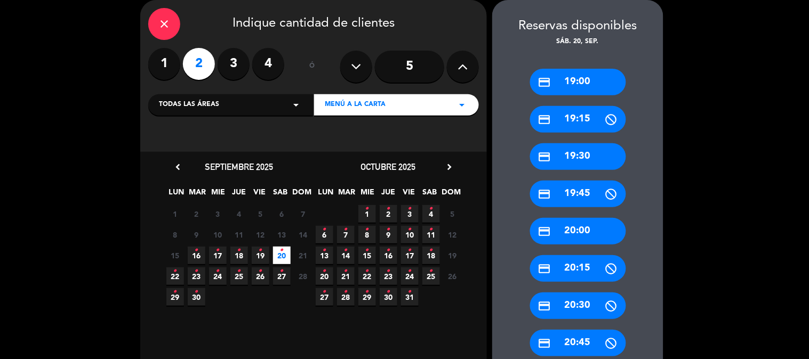
click at [573, 85] on div "credit_card 19:00" at bounding box center [578, 82] width 96 height 27
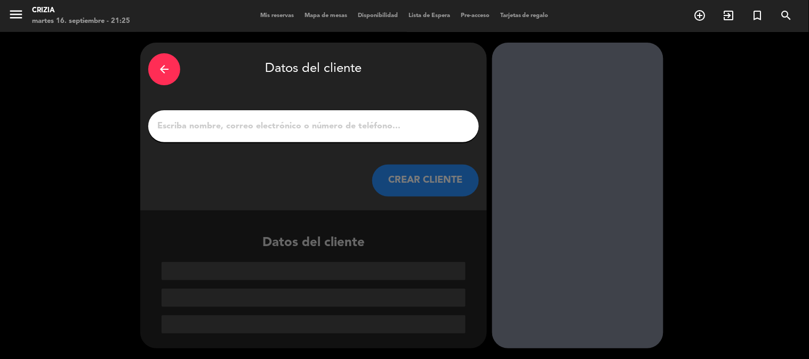
click at [313, 128] on input "1" at bounding box center [313, 126] width 315 height 15
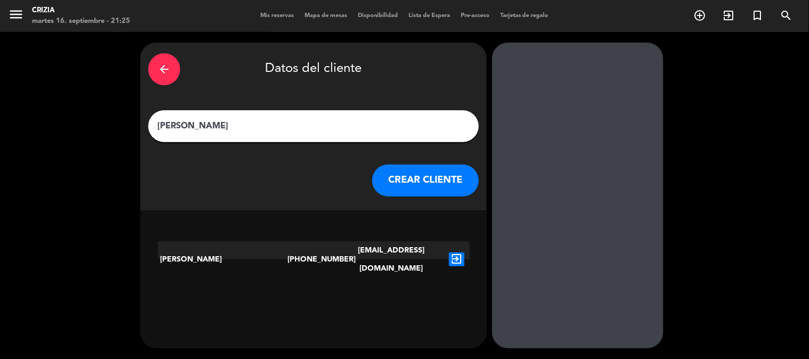
type input "[PERSON_NAME]"
click at [454, 253] on icon "exit_to_app" at bounding box center [456, 260] width 15 height 14
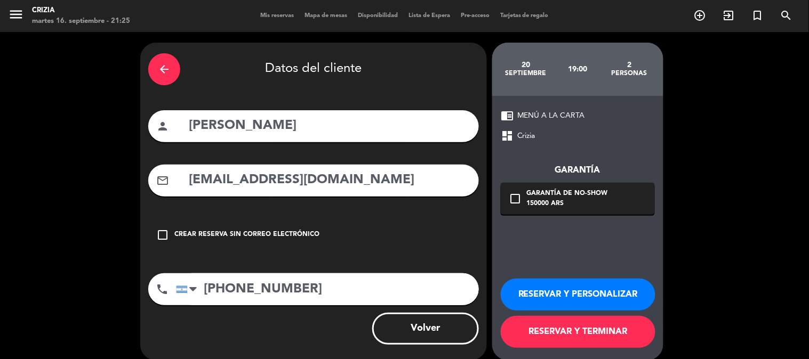
click at [562, 331] on button "RESERVAR Y TERMINAR" at bounding box center [578, 332] width 155 height 32
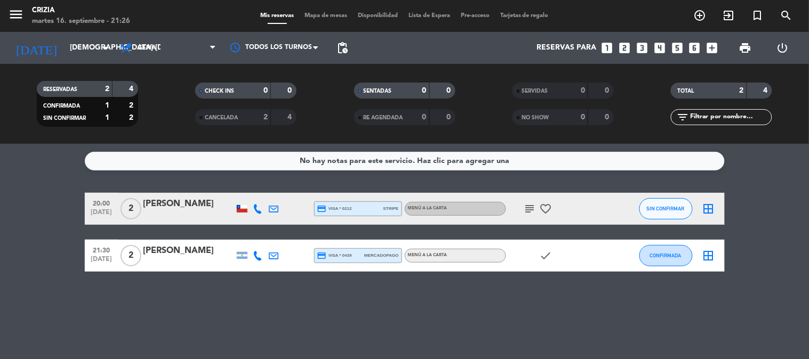
click at [775, 201] on bookings-row "20:00 [DATE] 2 [PERSON_NAME] credit_card visa * 0212 stripe MENÚ A LA CARTA sub…" at bounding box center [404, 232] width 809 height 79
click at [353, 321] on div "No hay notas para este servicio. Haz clic para agregar una 20:00 [DATE] 2 [PERS…" at bounding box center [404, 251] width 809 height 215
click at [363, 308] on div "No hay notas para este servicio. Haz clic para agregar una 20:00 [DATE] 2 [PERS…" at bounding box center [404, 251] width 809 height 215
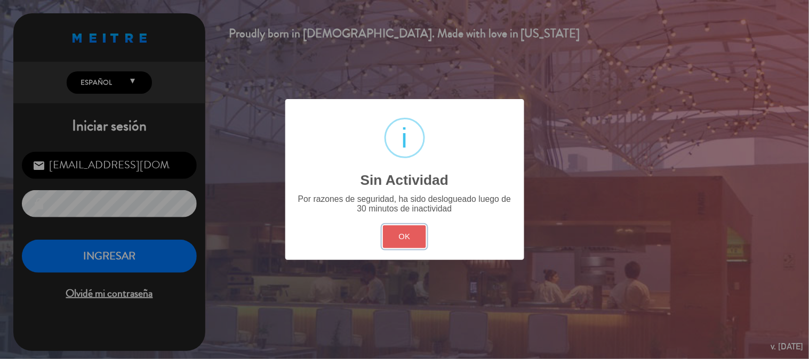
click at [409, 233] on button "OK" at bounding box center [404, 237] width 43 height 23
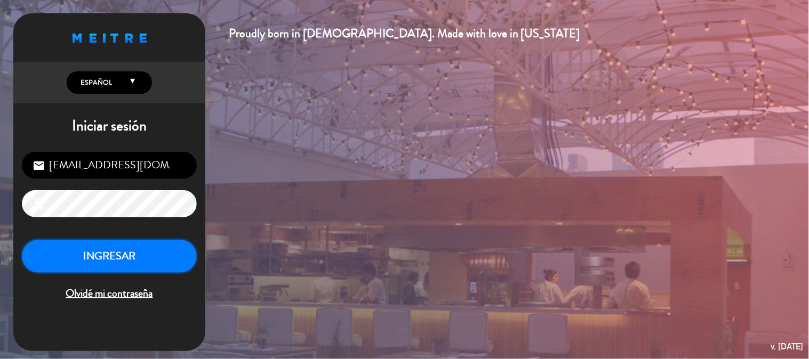
click at [155, 257] on button "INGRESAR" at bounding box center [109, 257] width 175 height 34
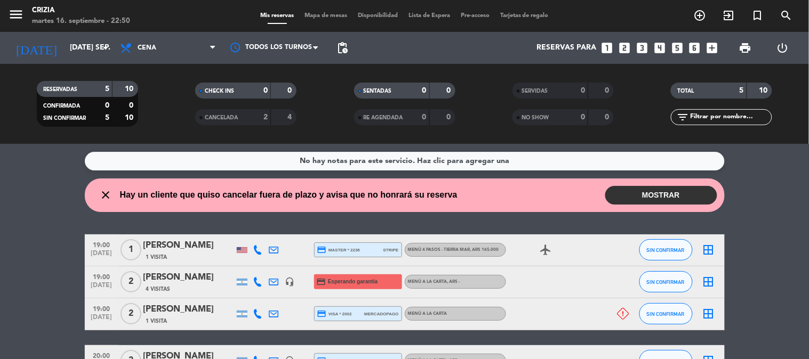
click at [335, 226] on div "No hay notas para este servicio. Haz clic para agregar una close Hay un cliente…" at bounding box center [404, 251] width 809 height 215
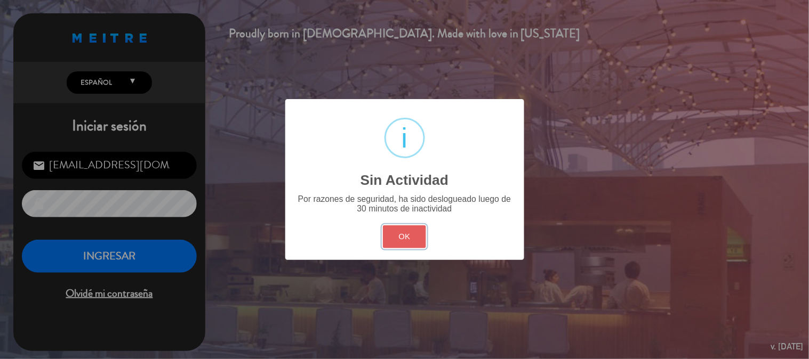
click at [409, 232] on button "OK" at bounding box center [404, 237] width 43 height 23
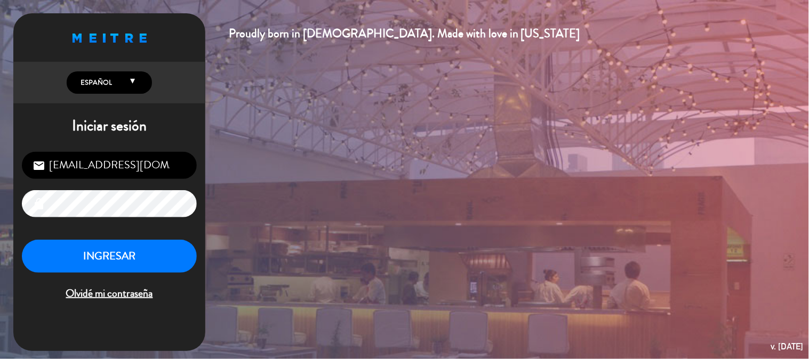
click at [141, 238] on div "[EMAIL_ADDRESS][DOMAIN_NAME] email lock INGRESAR Olvidé mi contraseña" at bounding box center [109, 227] width 192 height 168
click at [138, 260] on button "INGRESAR" at bounding box center [109, 257] width 175 height 34
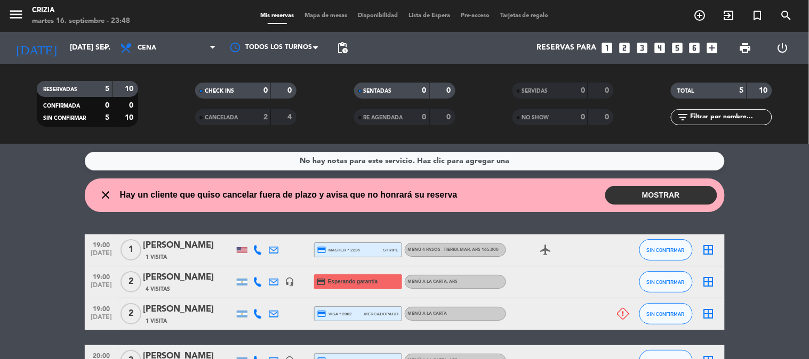
scroll to position [118, 0]
